Goal: Information Seeking & Learning: Learn about a topic

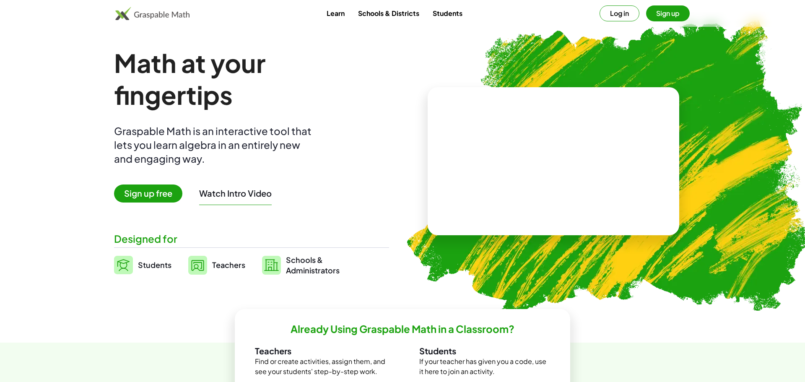
click at [451, 18] on link "Students" at bounding box center [447, 13] width 43 height 16
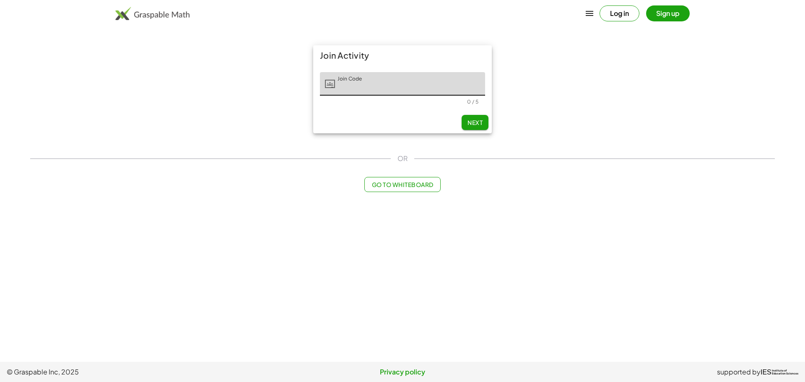
type input "*"
click at [474, 119] on span "Next" at bounding box center [474, 123] width 15 height 8
type input "*****"
type input "****"
click at [444, 87] on input "Last Initial" at bounding box center [461, 83] width 48 height 23
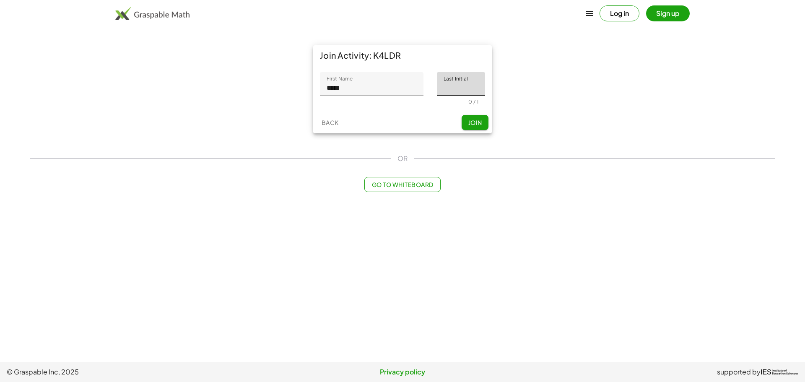
type input "*"
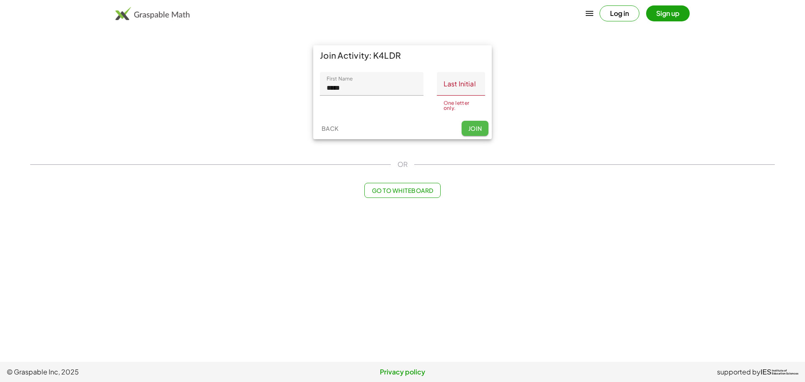
click at [474, 127] on button "Join" at bounding box center [474, 128] width 27 height 15
click at [471, 91] on input "Last Initial" at bounding box center [461, 83] width 48 height 23
type input "*"
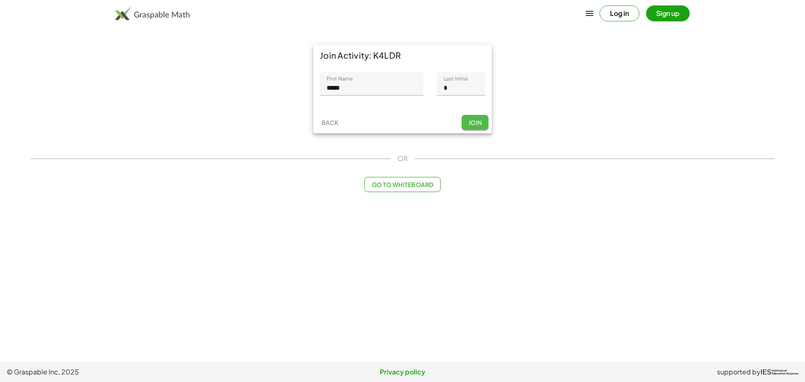
click at [483, 130] on div "Back Join" at bounding box center [402, 122] width 179 height 22
click at [481, 129] on button "Join" at bounding box center [474, 122] width 27 height 15
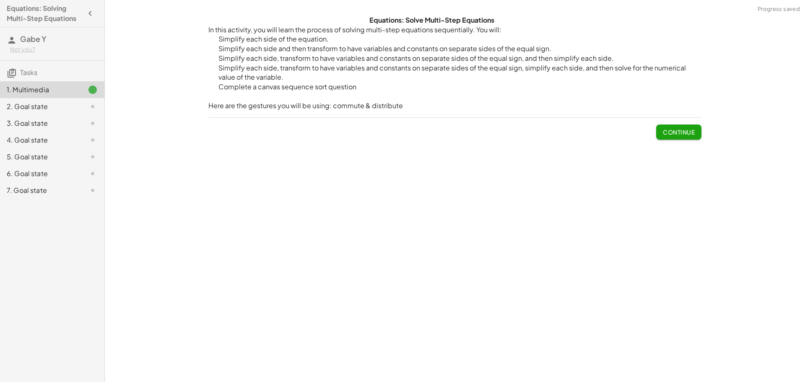
click at [681, 128] on span "Continue" at bounding box center [679, 132] width 32 height 8
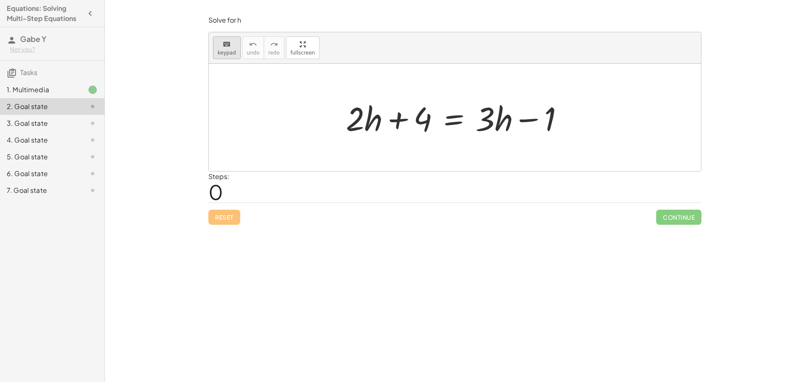
click at [231, 44] on div "keyboard" at bounding box center [227, 44] width 18 height 10
click at [228, 54] on span "keypad" at bounding box center [227, 53] width 18 height 6
drag, startPoint x: 349, startPoint y: 136, endPoint x: 340, endPoint y: 186, distance: 50.6
click at [0, 0] on div "Solve for h keyboard keypad undo undo redo redo fullscreen · 2 + · 2 · h + 4 = …" at bounding box center [0, 0] width 0 height 0
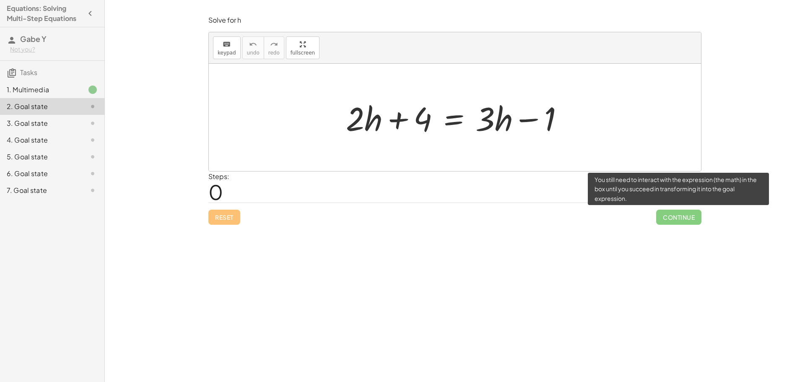
click at [670, 216] on span "Continue" at bounding box center [678, 217] width 45 height 15
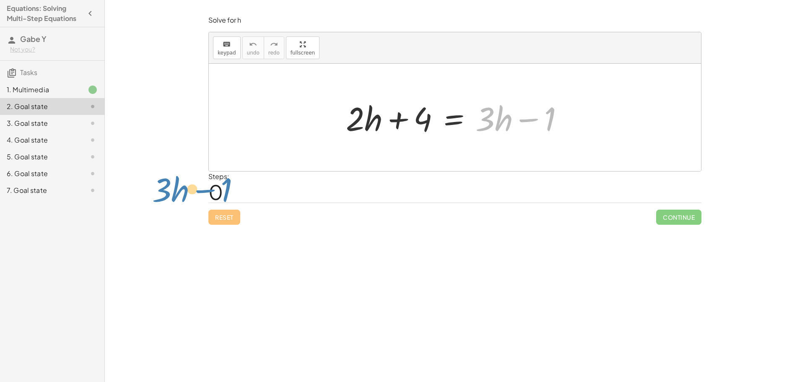
drag, startPoint x: 551, startPoint y: 119, endPoint x: 227, endPoint y: 190, distance: 331.2
click at [0, 0] on div "Solve for h keyboard keypad undo undo redo redo fullscreen − 1 + · 3 · h + · 2 …" at bounding box center [0, 0] width 0 height 0
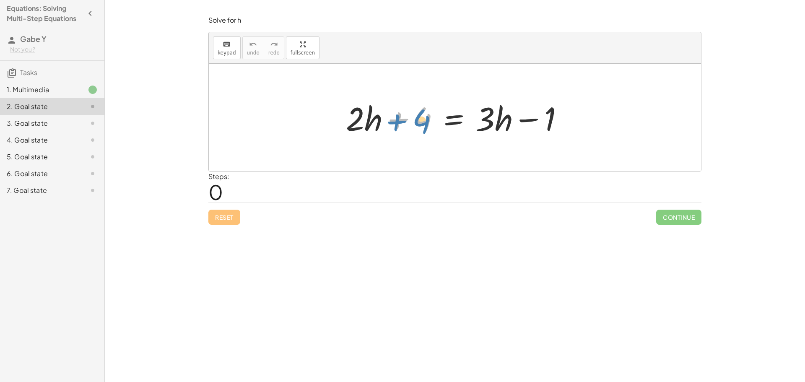
click at [409, 114] on div at bounding box center [458, 117] width 233 height 43
click at [224, 42] on icon "keyboard" at bounding box center [227, 44] width 8 height 10
drag, startPoint x: 371, startPoint y: 123, endPoint x: 582, endPoint y: 118, distance: 210.9
click at [222, 52] on span "keypad" at bounding box center [227, 53] width 18 height 6
drag, startPoint x: 368, startPoint y: 124, endPoint x: 366, endPoint y: 120, distance: 4.5
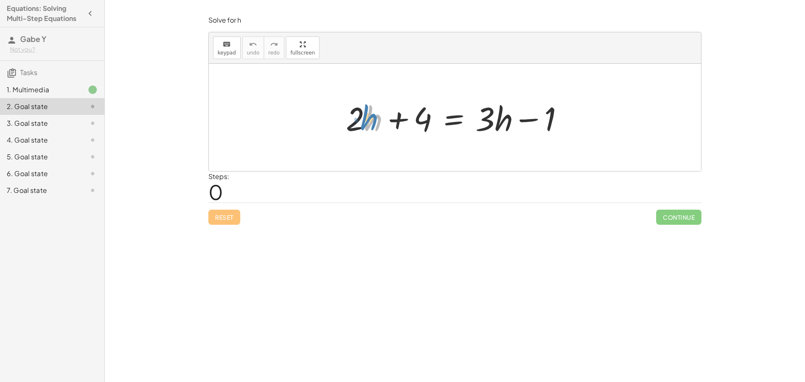
click at [366, 120] on div at bounding box center [458, 117] width 233 height 43
drag, startPoint x: 355, startPoint y: 119, endPoint x: 585, endPoint y: 125, distance: 230.6
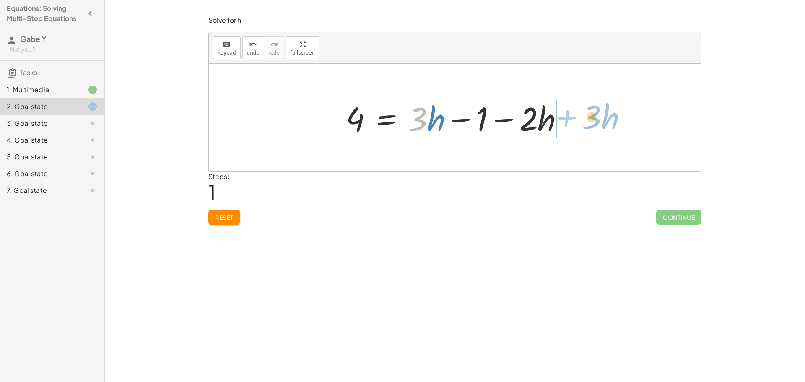
drag, startPoint x: 424, startPoint y: 123, endPoint x: 598, endPoint y: 121, distance: 174.8
click at [598, 121] on div "+ · 2 · h + 4 = + · 3 · h − 1 · 3 + · h · 2 · h 4 = + · 3 · h − 1 −" at bounding box center [455, 117] width 492 height 107
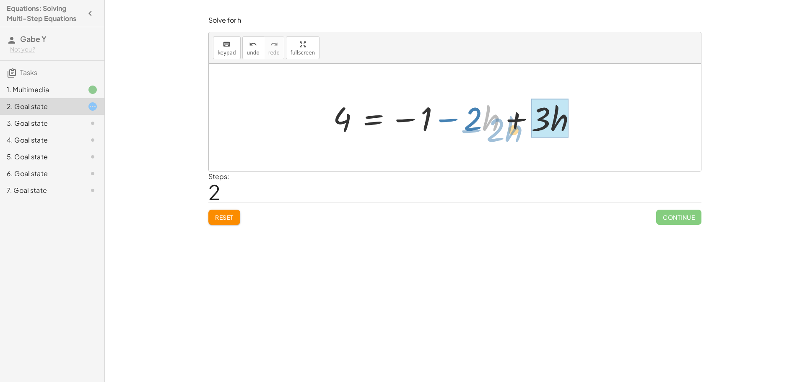
drag, startPoint x: 495, startPoint y: 122, endPoint x: 517, endPoint y: 132, distance: 23.8
click at [517, 132] on div at bounding box center [458, 117] width 259 height 43
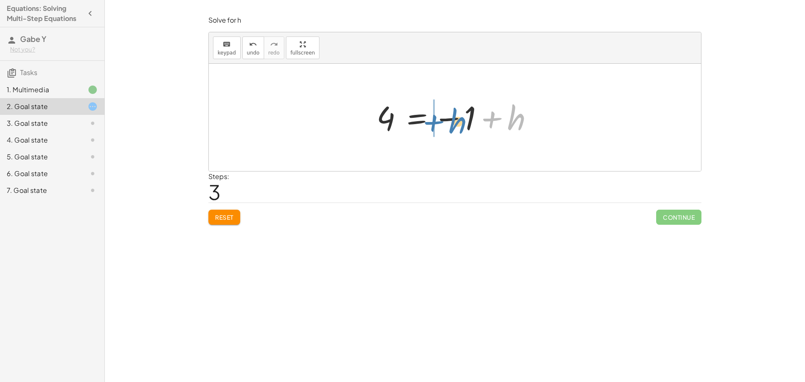
drag, startPoint x: 510, startPoint y: 122, endPoint x: 452, endPoint y: 125, distance: 58.7
click at [452, 125] on div at bounding box center [457, 117] width 171 height 41
drag, startPoint x: 507, startPoint y: 124, endPoint x: 479, endPoint y: 157, distance: 43.2
click at [479, 157] on div "+ · 2 · h + 4 = + · 3 · h − 1 4 = + · 3 · h − 1 − · 2 · h 4 = − 1 − · 2 · h + ·…" at bounding box center [455, 117] width 492 height 107
drag, startPoint x: 508, startPoint y: 111, endPoint x: 372, endPoint y: 102, distance: 136.9
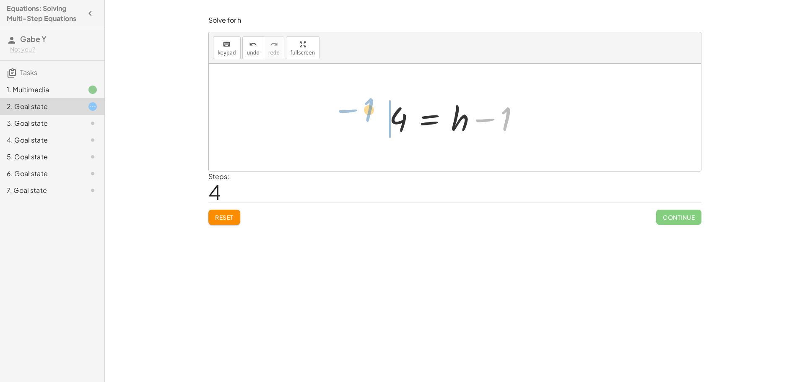
click at [372, 102] on div "+ · 2 · h + 4 = + · 3 · h − 1 4 = + · 3 · h − 1 − · 2 · h 4 = − 1 − · 2 · h + ·…" at bounding box center [455, 117] width 492 height 107
drag, startPoint x: 394, startPoint y: 121, endPoint x: 535, endPoint y: 134, distance: 141.8
drag, startPoint x: 508, startPoint y: 117, endPoint x: 387, endPoint y: 115, distance: 120.3
click at [387, 115] on div at bounding box center [458, 117] width 146 height 43
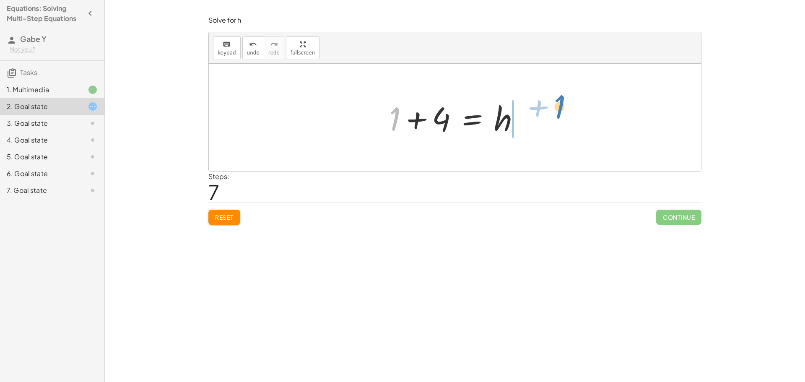
drag, startPoint x: 395, startPoint y: 119, endPoint x: 561, endPoint y: 112, distance: 166.1
click at [510, 120] on div at bounding box center [458, 117] width 146 height 43
drag, startPoint x: 403, startPoint y: 122, endPoint x: 562, endPoint y: 122, distance: 158.8
click at [562, 122] on div "+ · 2 · h + 4 = + · 3 · h − 1 4 = + · 3 · h − 1 − · 2 · h 4 = − 1 − · 2 · h + ·…" at bounding box center [455, 117] width 492 height 107
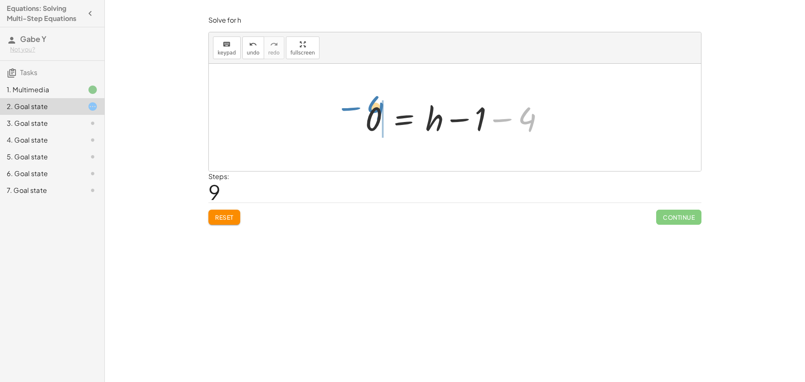
drag, startPoint x: 528, startPoint y: 123, endPoint x: 376, endPoint y: 112, distance: 152.1
click at [376, 112] on div at bounding box center [458, 117] width 194 height 43
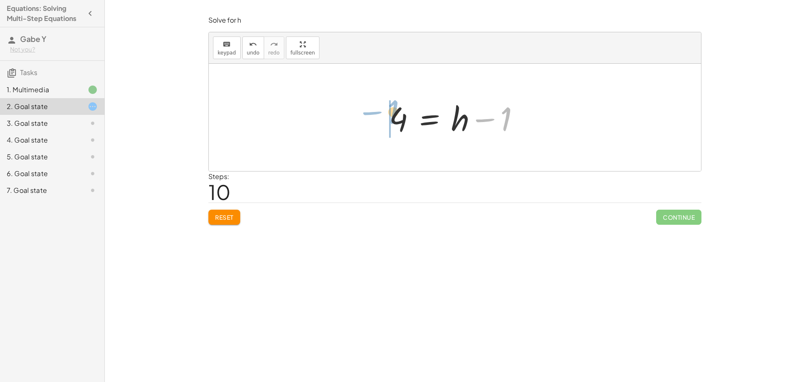
drag, startPoint x: 487, startPoint y: 117, endPoint x: 373, endPoint y: 111, distance: 114.1
click at [373, 111] on div "+ · 2 · h + 4 = + · 3 · h − 1 4 = + · 3 · h − 1 − · 2 · h 4 = − 1 − · 2 · h + ·…" at bounding box center [455, 117] width 492 height 107
click at [373, 111] on div at bounding box center [415, 117] width 146 height 43
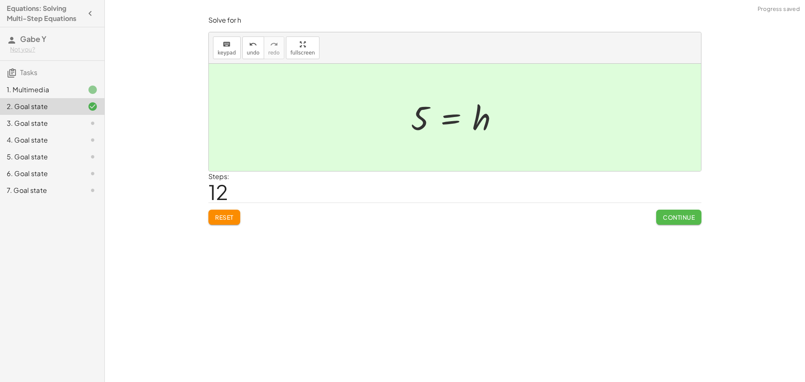
click at [674, 217] on span "Continue" at bounding box center [679, 217] width 32 height 8
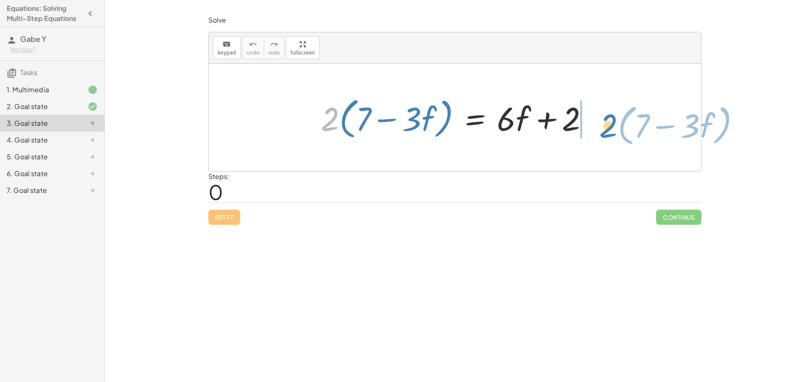
drag, startPoint x: 329, startPoint y: 116, endPoint x: 608, endPoint y: 124, distance: 278.8
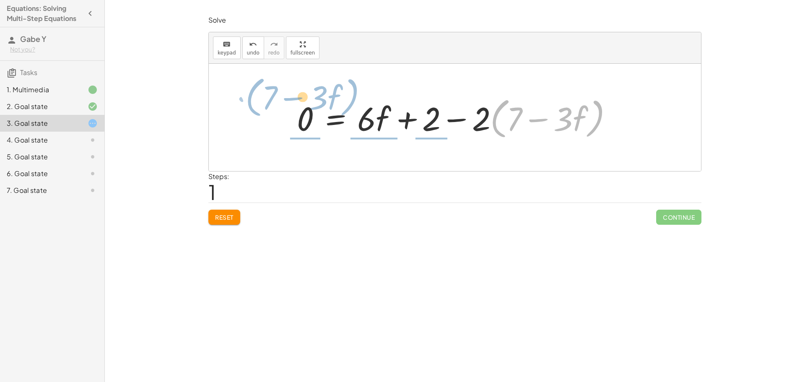
drag, startPoint x: 501, startPoint y: 124, endPoint x: 256, endPoint y: 102, distance: 245.7
click at [256, 102] on div "· 2 · ( + 7 − · 3 · f ) = + · 6 · f + 2 · ( + 7 − · 3 · f ) − · 2 · 2 · ( + 7 −…" at bounding box center [455, 117] width 492 height 107
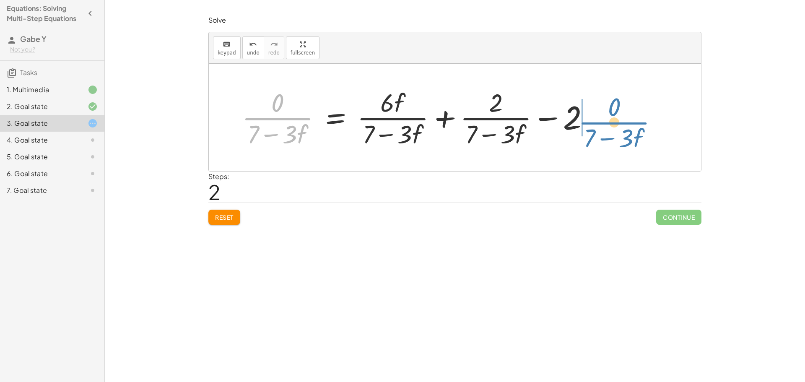
drag, startPoint x: 290, startPoint y: 120, endPoint x: 627, endPoint y: 124, distance: 336.6
click at [627, 124] on div "· 2 · ( + 7 − · 3 · f ) = + · 6 · f + 2 0 = + · 6 · f + 2 − · 2 · ( + 7 − · 3 ·…" at bounding box center [455, 117] width 492 height 107
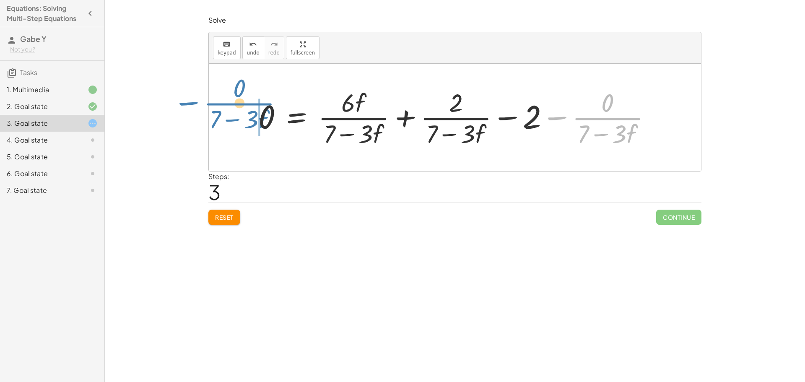
drag, startPoint x: 612, startPoint y: 119, endPoint x: 246, endPoint y: 105, distance: 367.0
click at [246, 105] on div "· 2 · ( + 7 − · 3 · f ) = + · 6 · f + 2 0 = + · 6 · f + 2 − · 2 · ( + 7 − · 3 ·…" at bounding box center [455, 117] width 418 height 68
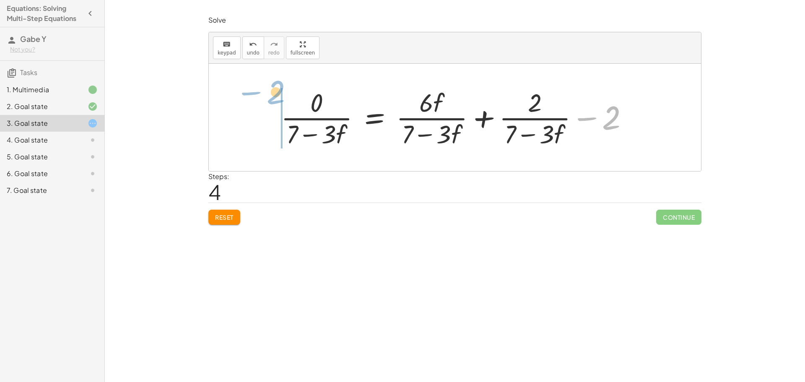
drag, startPoint x: 613, startPoint y: 112, endPoint x: 277, endPoint y: 87, distance: 336.6
click at [277, 87] on div at bounding box center [458, 117] width 363 height 65
drag, startPoint x: 249, startPoint y: 121, endPoint x: 608, endPoint y: 98, distance: 359.9
click at [608, 98] on div "· 2 · ( + 7 − · 3 · f ) = + · 6 · f + 2 0 = + · 6 · f + 2 − · 2 · ( + 7 − · 3 ·…" at bounding box center [455, 117] width 492 height 107
drag, startPoint x: 614, startPoint y: 111, endPoint x: 251, endPoint y: 103, distance: 363.0
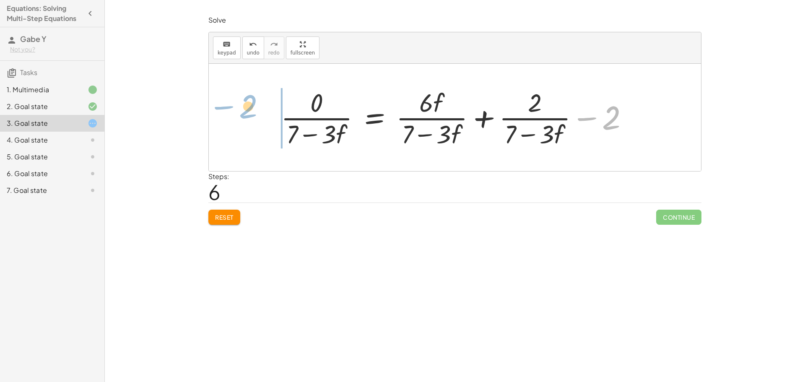
click at [251, 103] on div "· 2 · ( + 7 − · 3 · f ) = + · 6 · f + 2 0 = + · 6 · f + 2 − · 2 · ( + 7 − · 3 ·…" at bounding box center [455, 117] width 492 height 107
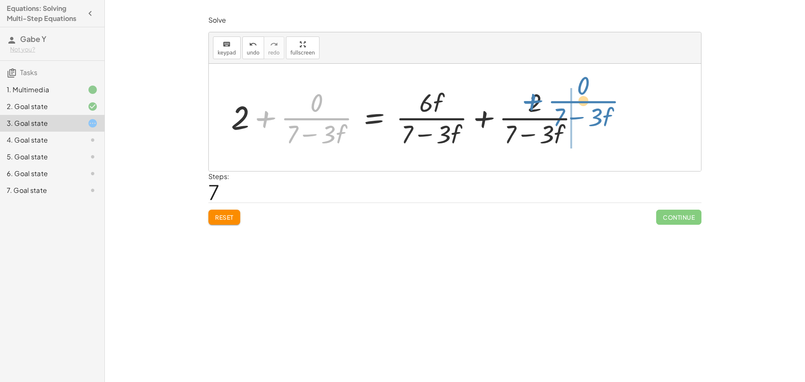
drag, startPoint x: 316, startPoint y: 122, endPoint x: 592, endPoint y: 107, distance: 276.2
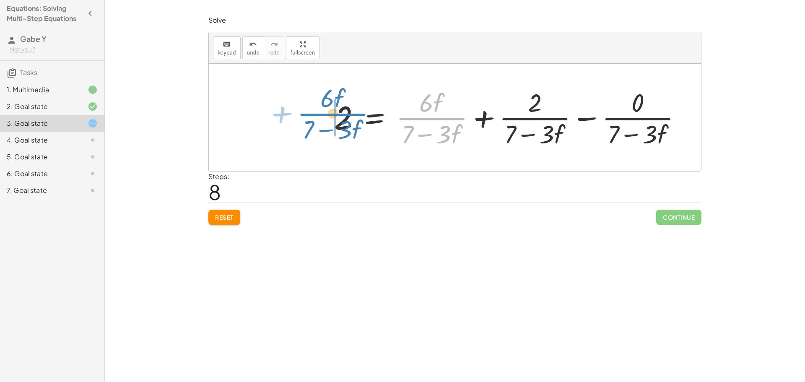
drag, startPoint x: 450, startPoint y: 119, endPoint x: 348, endPoint y: 115, distance: 101.9
click at [348, 115] on div at bounding box center [511, 117] width 363 height 65
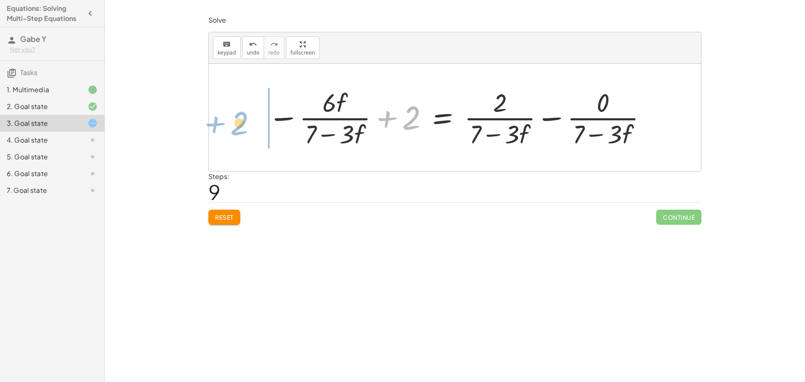
drag, startPoint x: 408, startPoint y: 118, endPoint x: 255, endPoint y: 127, distance: 153.2
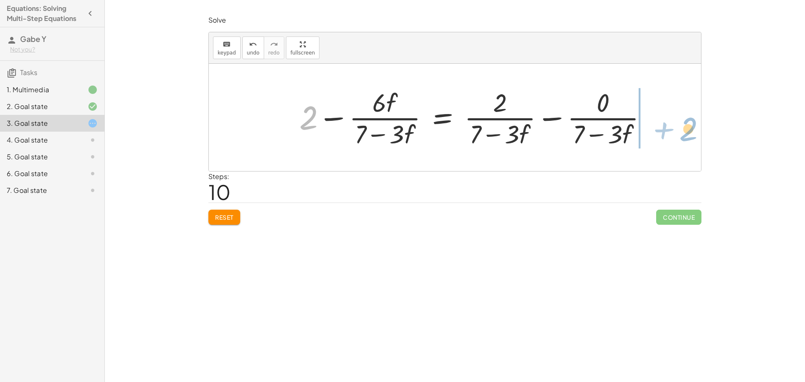
drag, startPoint x: 314, startPoint y: 118, endPoint x: 692, endPoint y: 129, distance: 377.8
click at [692, 129] on div "· 2 · ( + 7 − · 3 · f ) = + · 6 · f + 2 0 = + · 6 · f + 2 − · 2 · ( + 7 − · 3 ·…" at bounding box center [455, 117] width 492 height 107
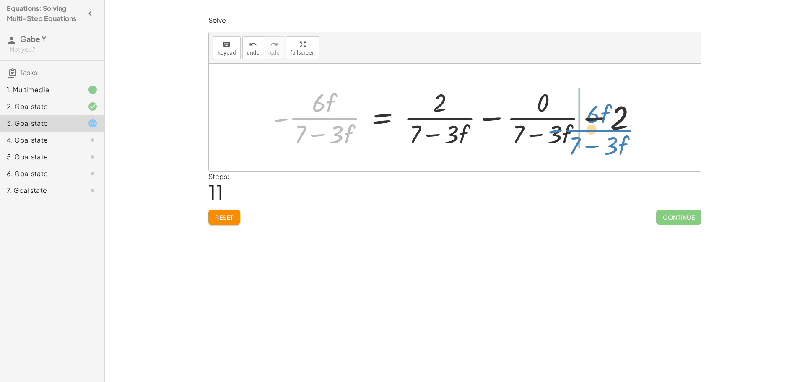
drag, startPoint x: 280, startPoint y: 120, endPoint x: 602, endPoint y: 192, distance: 329.7
click at [0, 0] on div "Solve keyboard keypad undo undo redo redo fullscreen · 2 · ( + 7 − · 3 · f ) = …" at bounding box center [0, 0] width 0 height 0
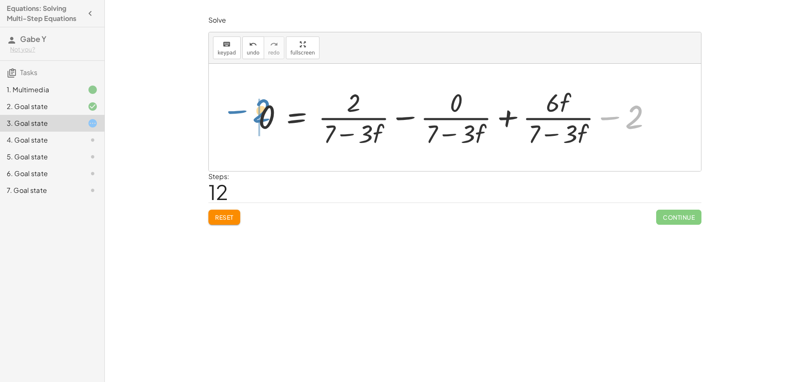
drag, startPoint x: 635, startPoint y: 121, endPoint x: 262, endPoint y: 115, distance: 372.6
click at [262, 115] on div at bounding box center [458, 117] width 408 height 64
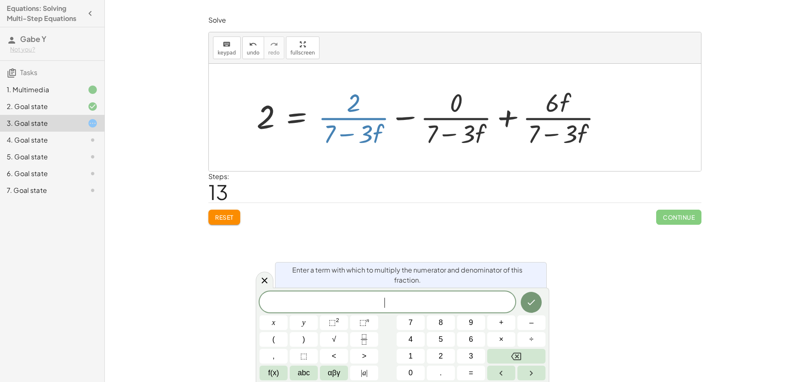
drag, startPoint x: 364, startPoint y: 118, endPoint x: 238, endPoint y: 110, distance: 126.0
click at [238, 110] on div "· 2 · ( + 7 − · 3 · f ) = + · 6 · f + 2 0 = + · 6 · f + 2 − · 2 · ( + 7 − · 3 ·…" at bounding box center [455, 117] width 492 height 107
click at [354, 114] on div at bounding box center [432, 117] width 360 height 64
click at [379, 106] on div at bounding box center [432, 117] width 360 height 64
drag, startPoint x: 368, startPoint y: 118, endPoint x: 290, endPoint y: 91, distance: 83.4
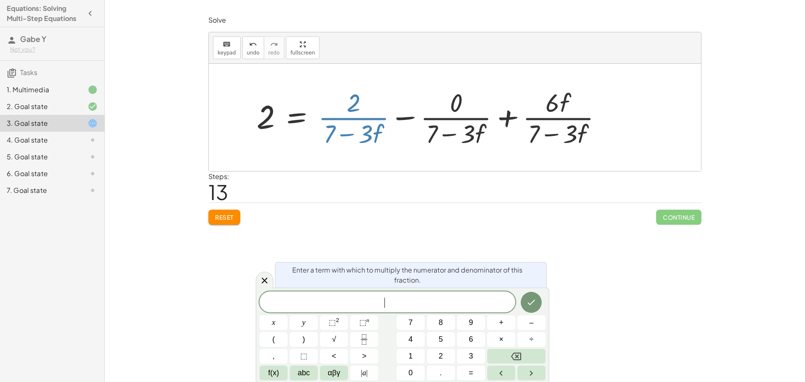
click at [290, 91] on div at bounding box center [432, 117] width 360 height 64
click at [218, 44] on div "keyboard" at bounding box center [227, 44] width 18 height 10
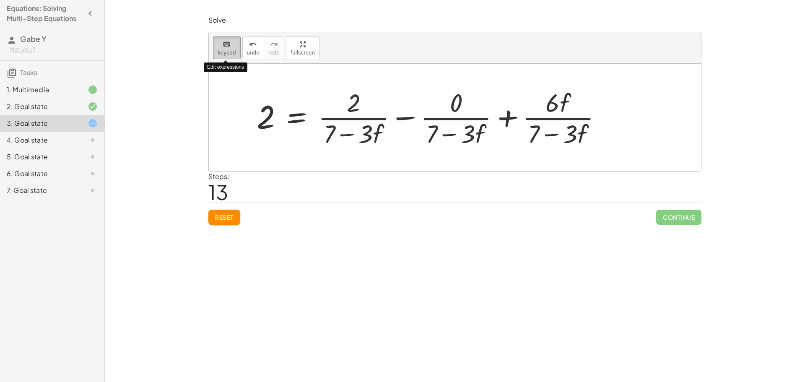
click at [218, 44] on div "keyboard" at bounding box center [227, 44] width 18 height 10
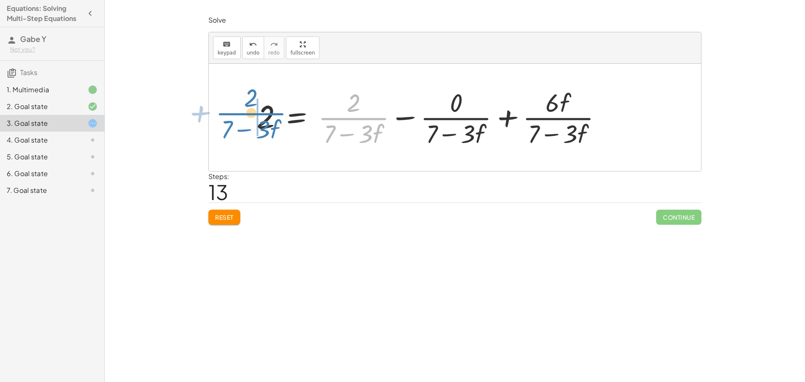
drag, startPoint x: 342, startPoint y: 122, endPoint x: 240, endPoint y: 119, distance: 102.7
click at [240, 119] on div "· 2 · ( + 7 − · 3 · f ) = + · 6 · f + 2 0 = + · 6 · f + 2 − · 2 · ( + 7 − · 3 ·…" at bounding box center [455, 117] width 492 height 107
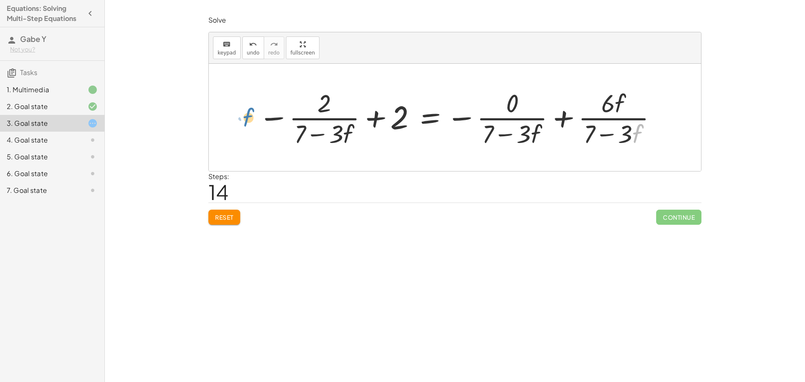
drag, startPoint x: 636, startPoint y: 121, endPoint x: 247, endPoint y: 105, distance: 389.7
click at [247, 105] on div "· 2 · ( + 7 − · 3 · f ) = + · 6 · f + 2 0 = + · 6 · f + 2 − · 2 · ( + 7 − · 3 ·…" at bounding box center [455, 117] width 418 height 68
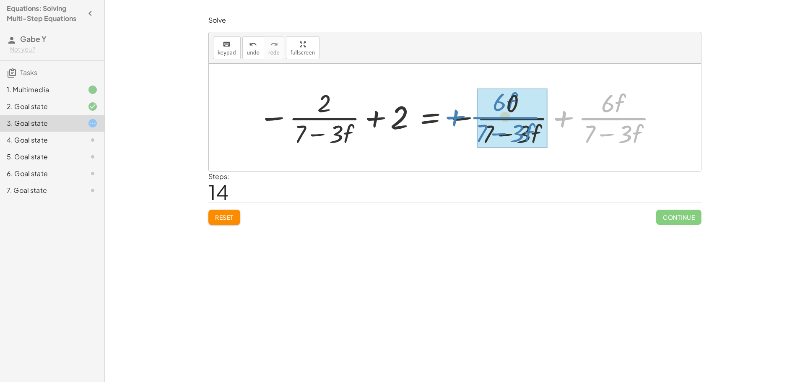
drag, startPoint x: 634, startPoint y: 116, endPoint x: 529, endPoint y: 115, distance: 105.2
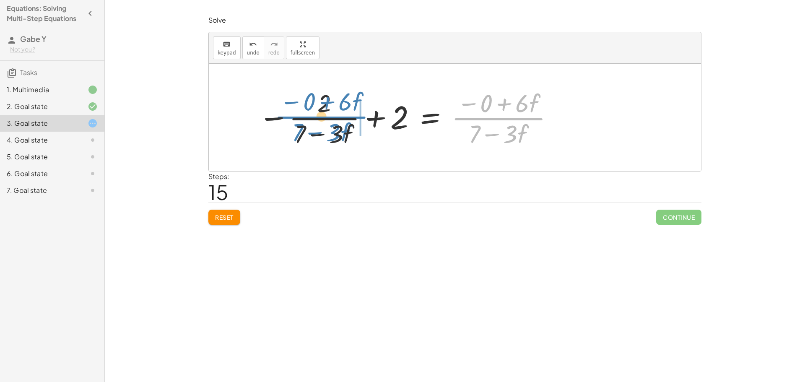
drag, startPoint x: 503, startPoint y: 115, endPoint x: 326, endPoint y: 114, distance: 176.9
click at [326, 114] on div at bounding box center [406, 117] width 305 height 64
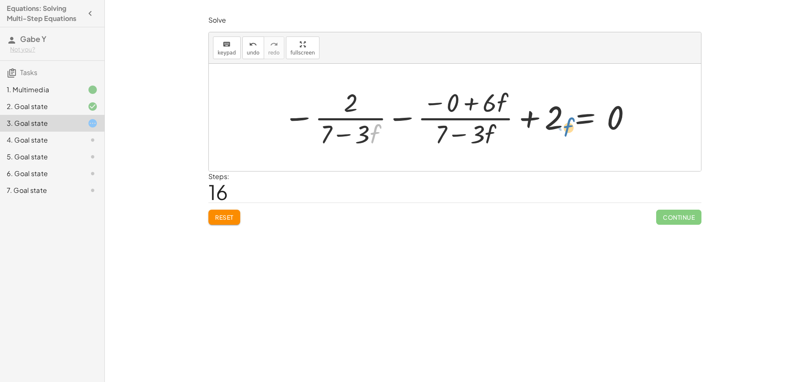
drag, startPoint x: 376, startPoint y: 131, endPoint x: 570, endPoint y: 122, distance: 194.7
click at [570, 122] on div at bounding box center [458, 117] width 358 height 65
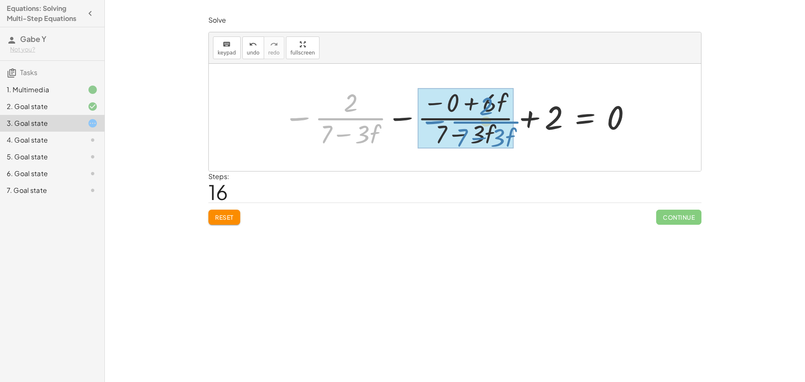
drag, startPoint x: 349, startPoint y: 117, endPoint x: 484, endPoint y: 120, distance: 134.6
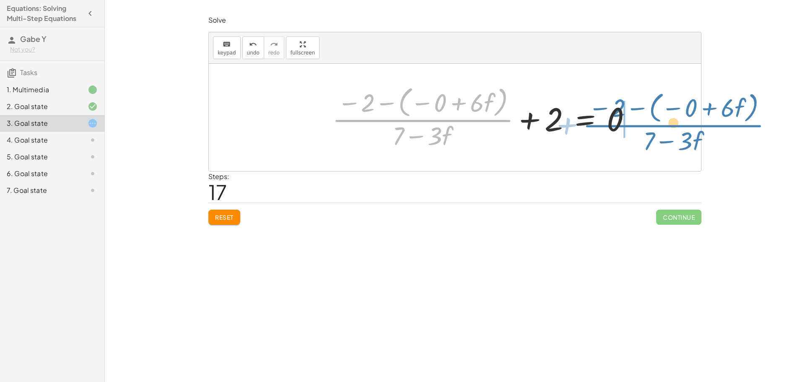
drag, startPoint x: 432, startPoint y: 117, endPoint x: 683, endPoint y: 122, distance: 250.7
click at [683, 122] on div "· 2 · ( + 7 − · 3 · f ) = + · 6 · f + 2 0 = + · 6 · f + 2 − · 2 · ( + 7 − · 3 ·…" at bounding box center [455, 117] width 492 height 107
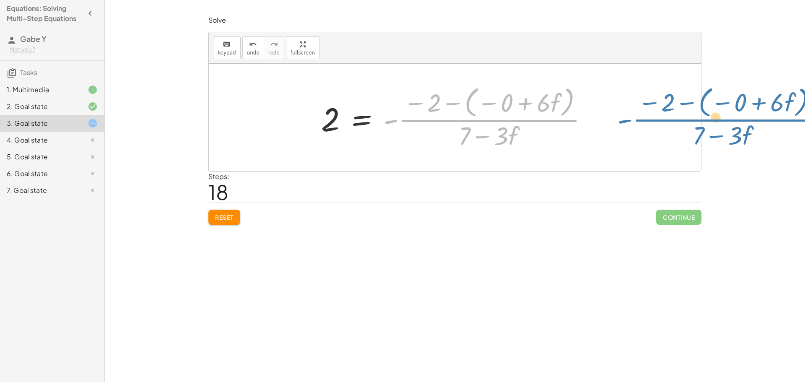
drag, startPoint x: 394, startPoint y: 121, endPoint x: 627, endPoint y: 121, distance: 233.0
click at [627, 121] on div "· 2 · ( + 7 − · 3 · f ) = + · 6 · f + 2 0 = + · 6 · f + 2 − · 2 · ( + 7 − · 3 ·…" at bounding box center [455, 117] width 492 height 107
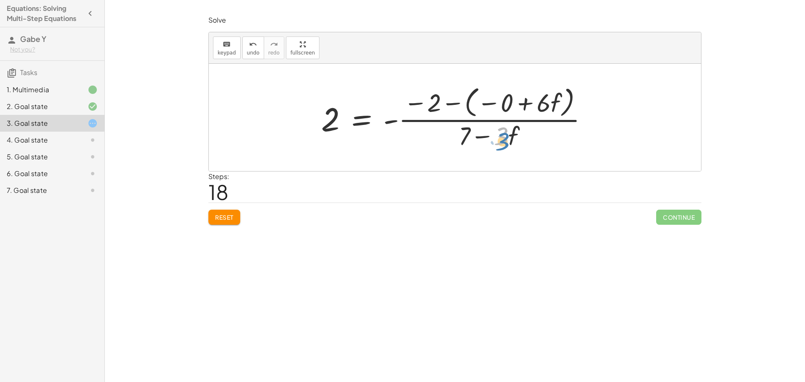
drag, startPoint x: 500, startPoint y: 132, endPoint x: 501, endPoint y: 137, distance: 5.2
click at [501, 137] on div at bounding box center [458, 117] width 282 height 68
drag, startPoint x: 482, startPoint y: 130, endPoint x: 641, endPoint y: 111, distance: 160.0
click at [641, 111] on div "· 2 · ( + 7 − · 3 · f ) = + · 6 · f + 2 0 = + · 6 · f + 2 − · 2 · ( + 7 − · 3 ·…" at bounding box center [455, 117] width 492 height 107
drag, startPoint x: 498, startPoint y: 132, endPoint x: 313, endPoint y: 126, distance: 184.9
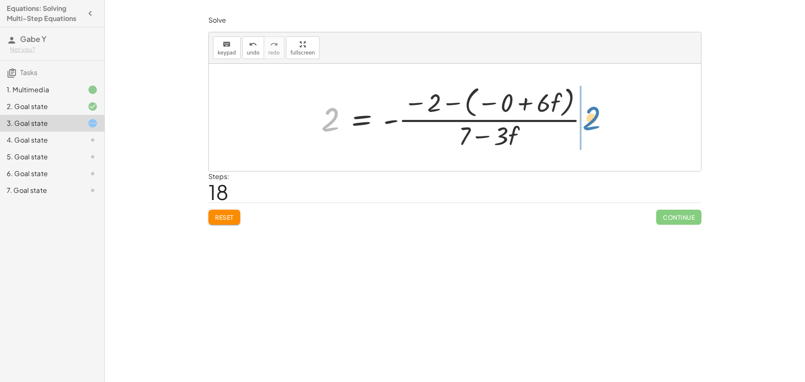
drag, startPoint x: 331, startPoint y: 122, endPoint x: 592, endPoint y: 121, distance: 261.5
click at [592, 121] on div at bounding box center [458, 117] width 282 height 68
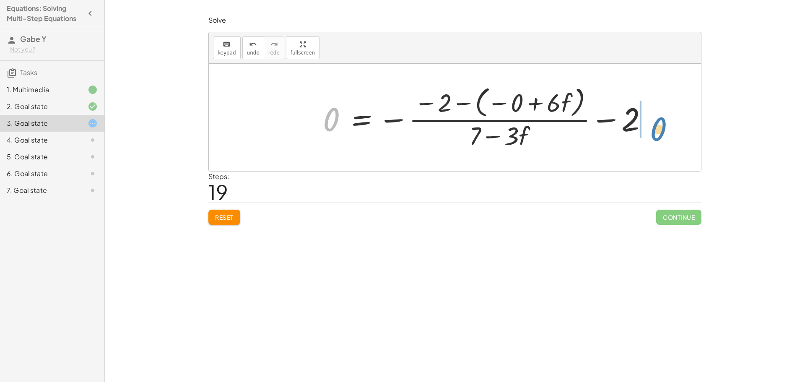
drag, startPoint x: 331, startPoint y: 122, endPoint x: 658, endPoint y: 132, distance: 327.9
click at [658, 132] on div at bounding box center [489, 117] width 340 height 68
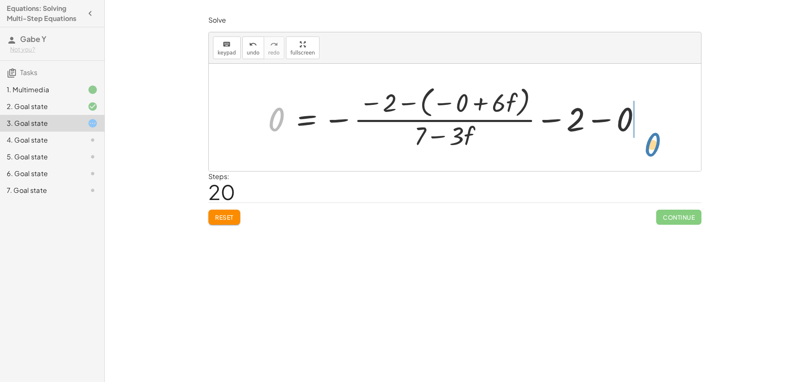
drag, startPoint x: 278, startPoint y: 122, endPoint x: 654, endPoint y: 145, distance: 376.7
click at [217, 222] on button "Reset" at bounding box center [224, 217] width 32 height 15
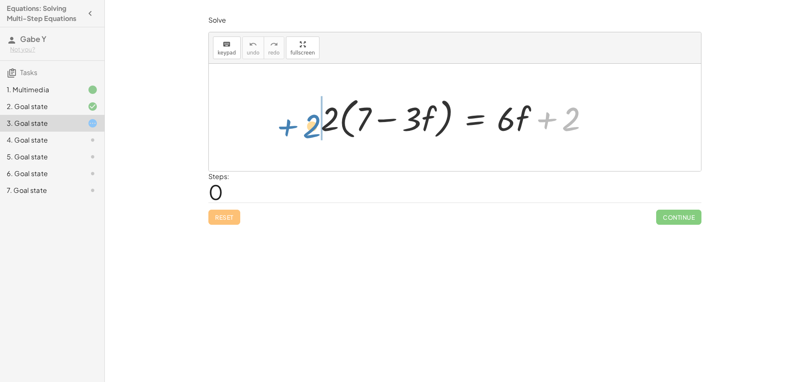
drag, startPoint x: 574, startPoint y: 121, endPoint x: 313, endPoint y: 123, distance: 260.3
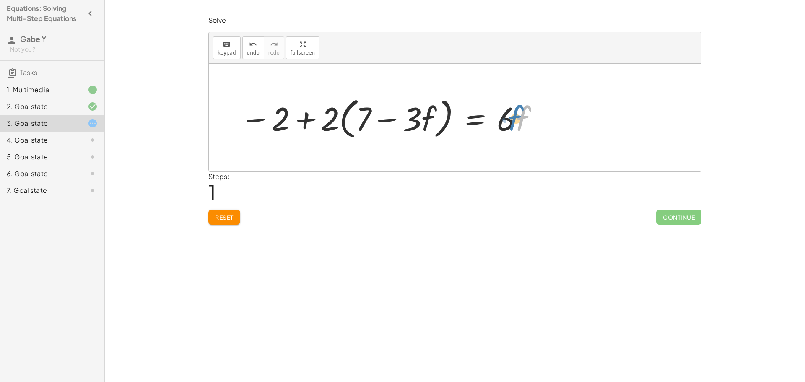
drag, startPoint x: 519, startPoint y: 119, endPoint x: 514, endPoint y: 119, distance: 5.4
click at [514, 119] on div at bounding box center [390, 117] width 308 height 48
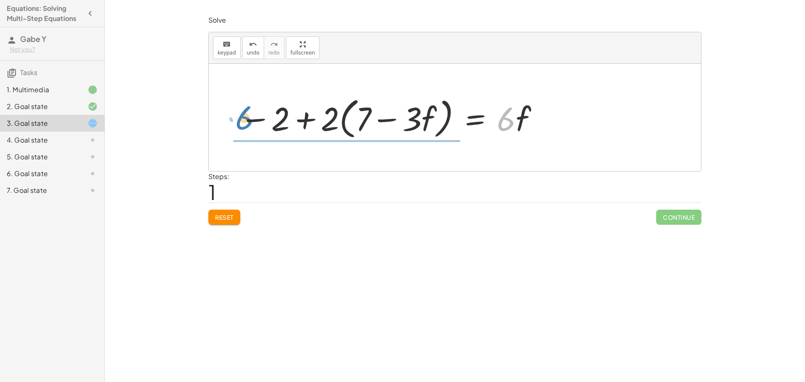
drag, startPoint x: 513, startPoint y: 115, endPoint x: 249, endPoint y: 114, distance: 263.6
click at [249, 114] on div at bounding box center [390, 117] width 308 height 48
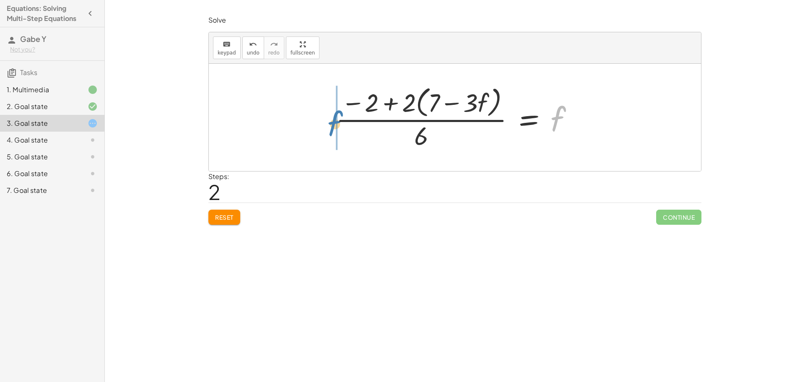
drag, startPoint x: 558, startPoint y: 125, endPoint x: 334, endPoint y: 130, distance: 224.3
click at [334, 130] on div at bounding box center [458, 117] width 253 height 68
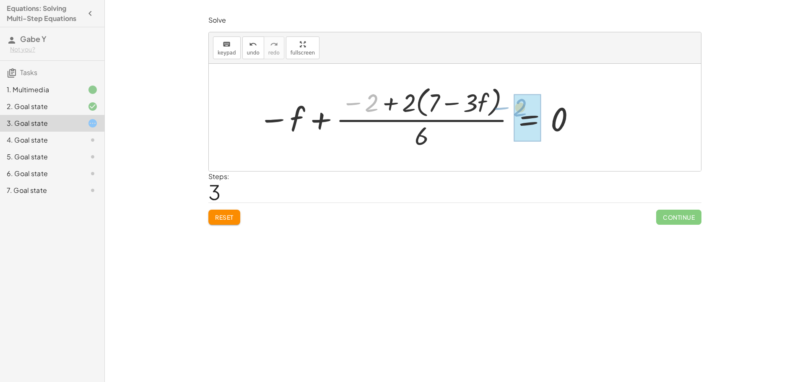
drag, startPoint x: 370, startPoint y: 101, endPoint x: 522, endPoint y: 108, distance: 151.4
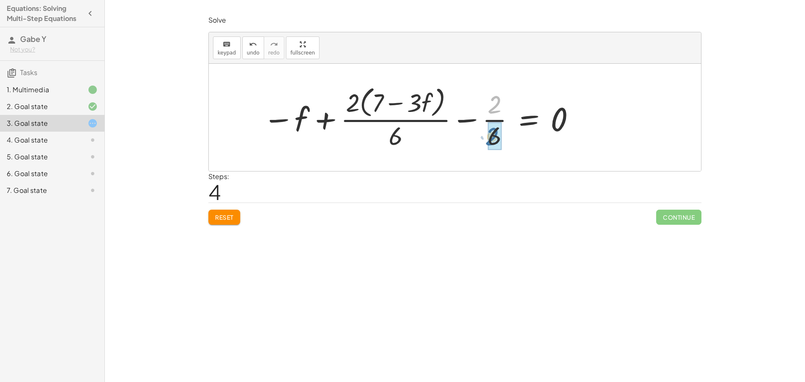
drag, startPoint x: 499, startPoint y: 111, endPoint x: 500, endPoint y: 140, distance: 29.4
drag, startPoint x: 565, startPoint y: 118, endPoint x: 274, endPoint y: 124, distance: 291.3
click at [274, 124] on div at bounding box center [419, 117] width 322 height 68
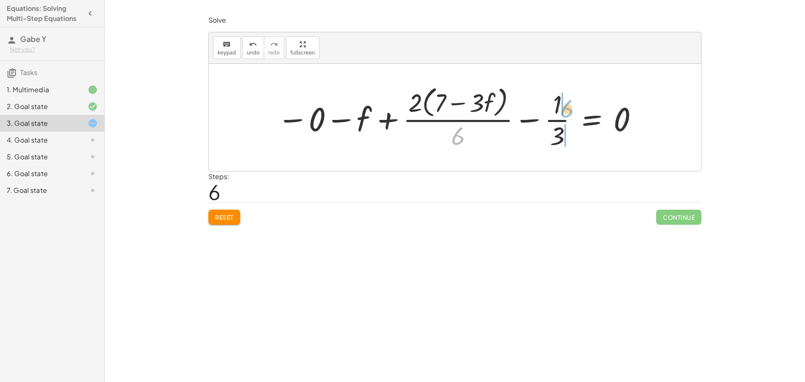
drag, startPoint x: 460, startPoint y: 139, endPoint x: 565, endPoint y: 111, distance: 108.0
click at [565, 111] on div at bounding box center [458, 117] width 370 height 68
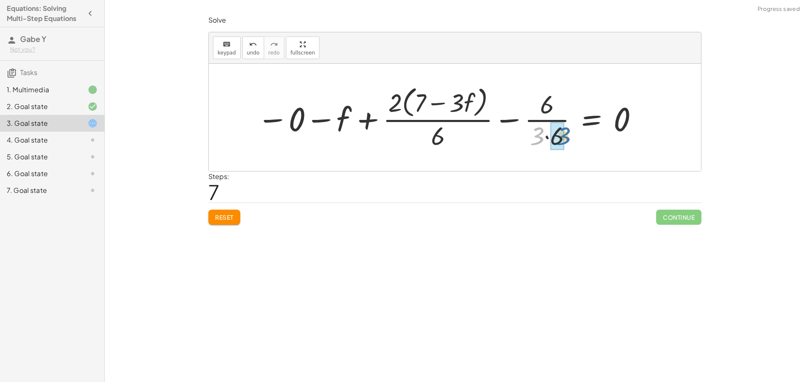
drag, startPoint x: 544, startPoint y: 132, endPoint x: 570, endPoint y: 132, distance: 26.0
click at [570, 132] on div at bounding box center [448, 117] width 390 height 68
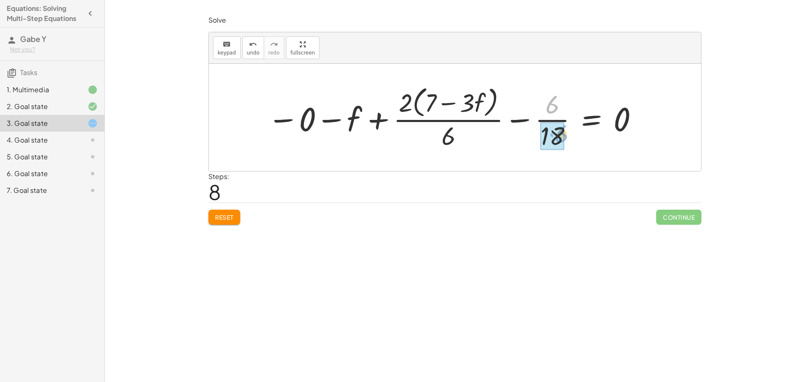
drag, startPoint x: 557, startPoint y: 106, endPoint x: 565, endPoint y: 136, distance: 31.2
click at [565, 136] on div at bounding box center [453, 117] width 380 height 68
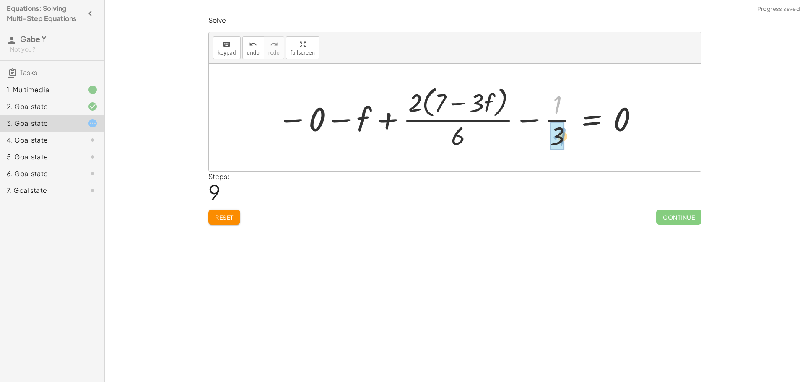
drag, startPoint x: 557, startPoint y: 107, endPoint x: 560, endPoint y: 138, distance: 31.6
click at [530, 116] on div at bounding box center [458, 117] width 370 height 68
drag, startPoint x: 457, startPoint y: 134, endPoint x: 318, endPoint y: 114, distance: 140.5
click at [318, 114] on div at bounding box center [458, 117] width 370 height 68
click at [224, 212] on button "Reset" at bounding box center [224, 217] width 32 height 15
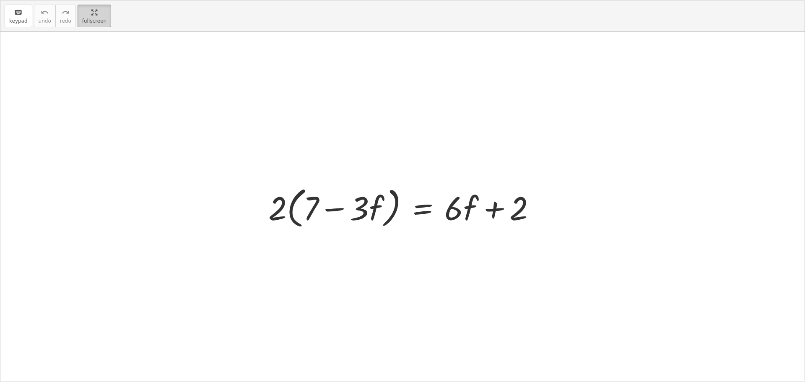
click at [296, 98] on div "keyboard keypad undo undo redo redo fullscreen · 2 · ( + 7 − · 3 · f ) = + · 6 …" at bounding box center [402, 190] width 804 height 381
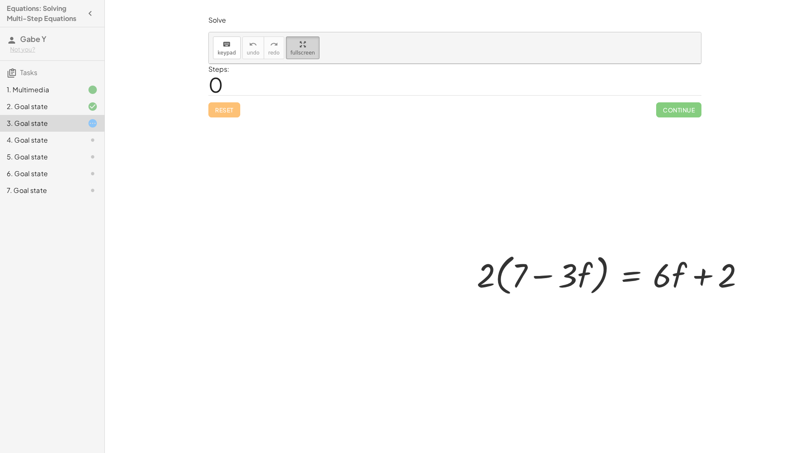
click at [98, 0] on html "Equations: Solving Multi-Step Equations Gabe Y Not you? Tasks 1. Multimedia 2. …" at bounding box center [402, 226] width 805 height 453
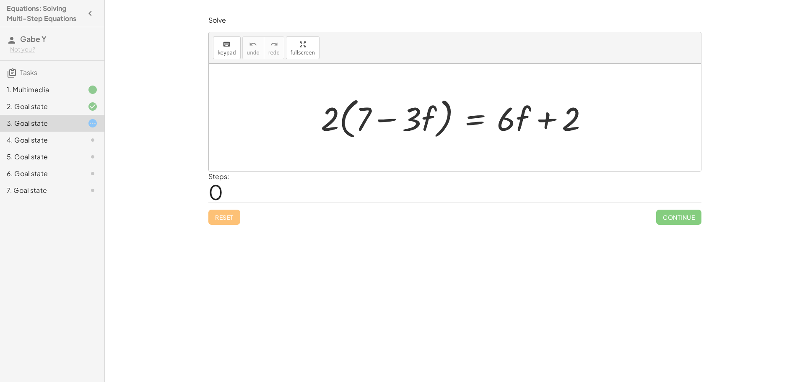
click at [761, 377] on div "Equations: Solve Multi-Step Equations In this activity, you will learn the proc…" at bounding box center [455, 191] width 700 height 382
